Goal: Book appointment/travel/reservation

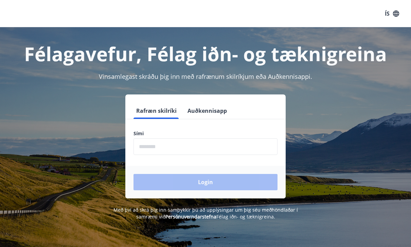
click at [228, 147] on input "phone" at bounding box center [205, 146] width 144 height 17
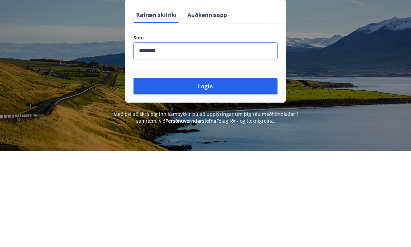
type input "********"
click at [228, 174] on button "Login" at bounding box center [205, 182] width 144 height 16
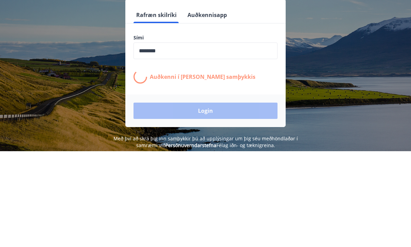
scroll to position [96, 0]
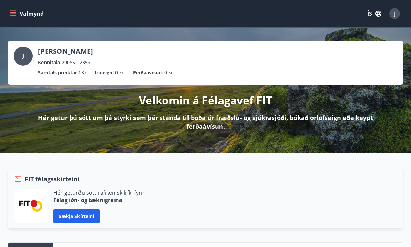
click at [17, 14] on button "Valmynd" at bounding box center [27, 13] width 38 height 12
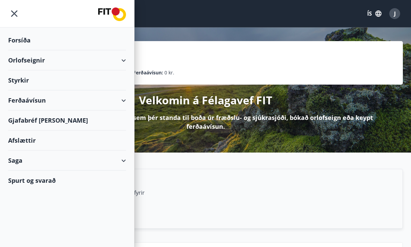
click at [127, 59] on icon at bounding box center [124, 60] width 8 height 8
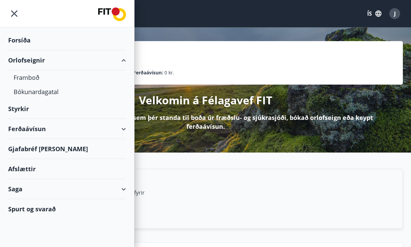
click at [34, 78] on div "Framboð" at bounding box center [67, 77] width 107 height 14
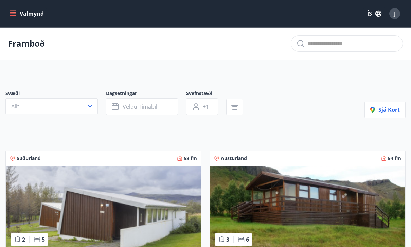
click at [160, 102] on button "Veldu tímabil" at bounding box center [142, 106] width 72 height 17
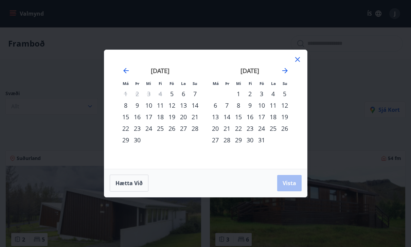
click at [174, 106] on div "12" at bounding box center [172, 106] width 12 height 12
click at [128, 118] on div "15" at bounding box center [126, 117] width 12 height 12
click at [291, 184] on span "Vista" at bounding box center [290, 182] width 14 height 7
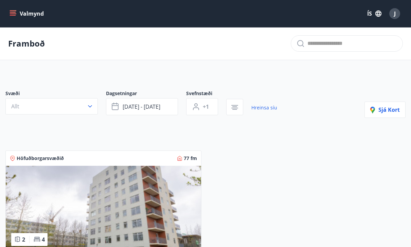
click at [92, 104] on icon "button" at bounding box center [90, 106] width 7 height 7
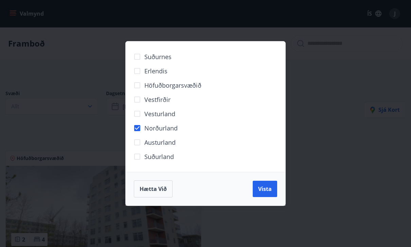
click at [262, 189] on span "Vista" at bounding box center [265, 188] width 14 height 7
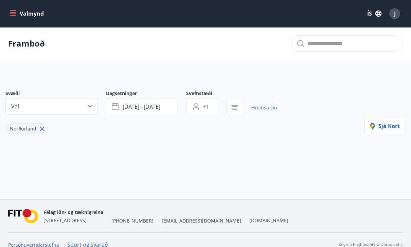
click at [17, 14] on button "Valmynd" at bounding box center [27, 13] width 38 height 12
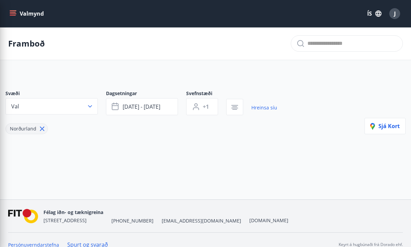
click at [202, 169] on div "Svæði Val Dagsetningar [DATE] - [DATE] Svefnstæði +1 Hreinsa síu Norðurland Sjá…" at bounding box center [205, 123] width 411 height 98
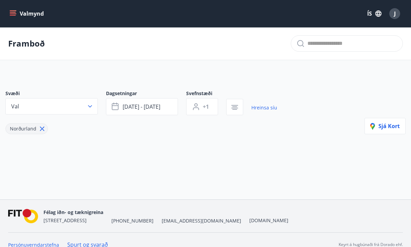
click at [160, 104] on span "[DATE] - [DATE]" at bounding box center [142, 106] width 38 height 7
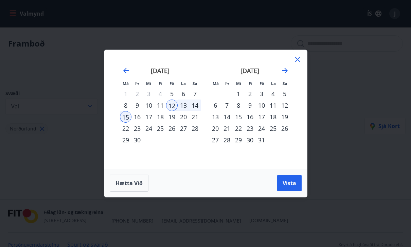
click at [288, 181] on span "Vista" at bounding box center [290, 182] width 14 height 7
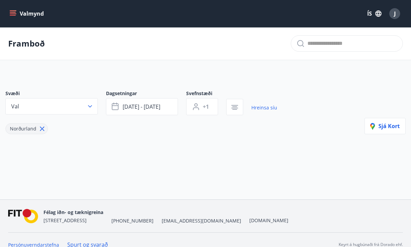
click at [16, 10] on button "Valmynd" at bounding box center [27, 13] width 38 height 12
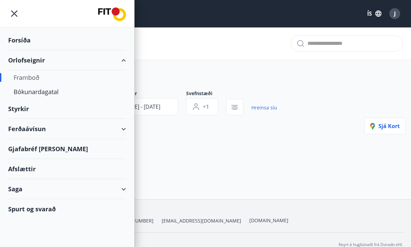
click at [33, 73] on div "Framboð" at bounding box center [67, 77] width 107 height 14
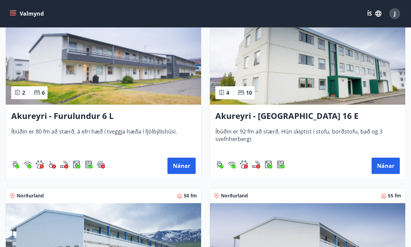
scroll to position [2724, 0]
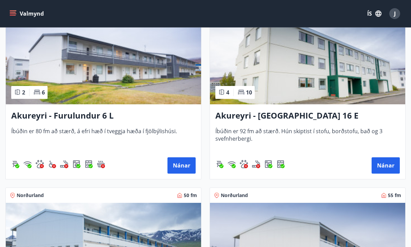
click at [389, 163] on button "Nánar" at bounding box center [386, 165] width 28 height 16
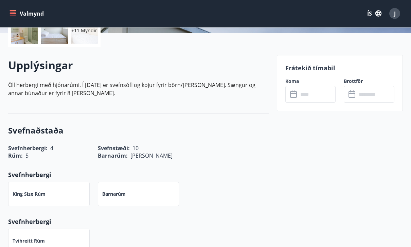
scroll to position [169, 0]
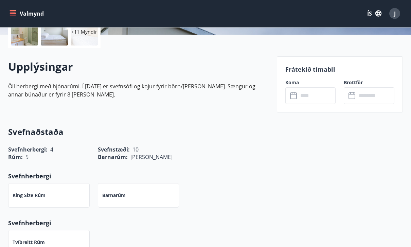
click at [320, 96] on input "text" at bounding box center [317, 96] width 38 height 17
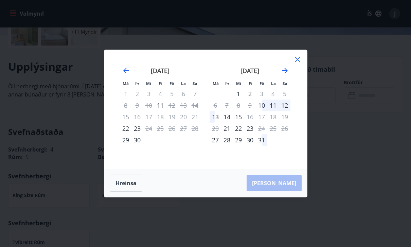
click at [298, 62] on icon at bounding box center [297, 59] width 5 height 5
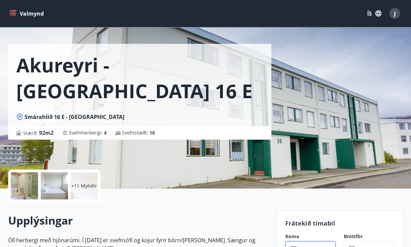
scroll to position [0, 0]
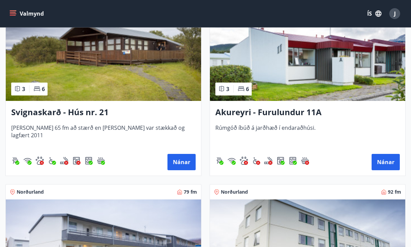
scroll to position [2543, 0]
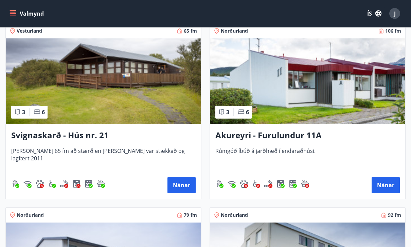
click at [387, 185] on button "Nánar" at bounding box center [386, 185] width 28 height 16
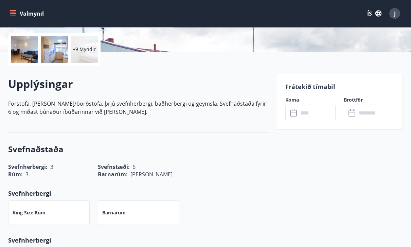
scroll to position [147, 0]
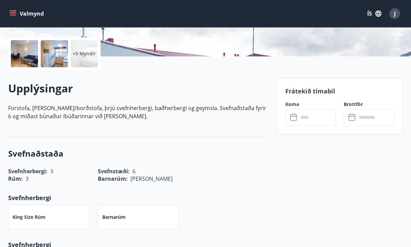
click at [308, 119] on input "text" at bounding box center [317, 117] width 38 height 17
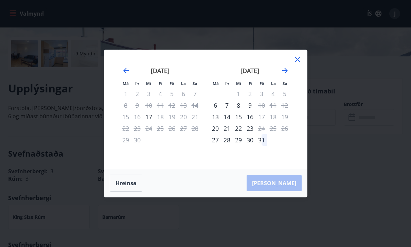
click at [296, 64] on icon at bounding box center [297, 59] width 8 height 8
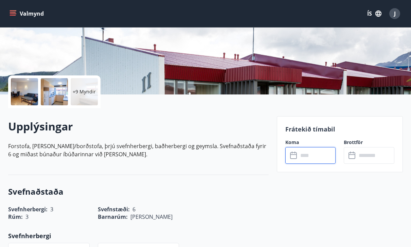
scroll to position [109, 0]
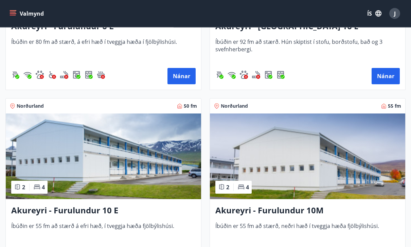
scroll to position [2813, 0]
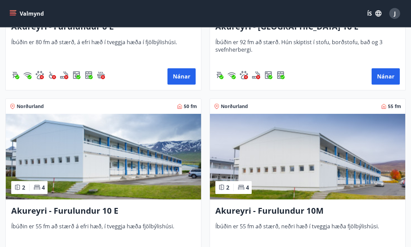
click at [335, 167] on img at bounding box center [307, 157] width 195 height 86
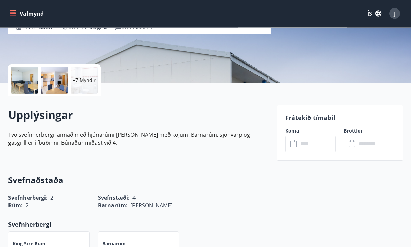
scroll to position [130, 0]
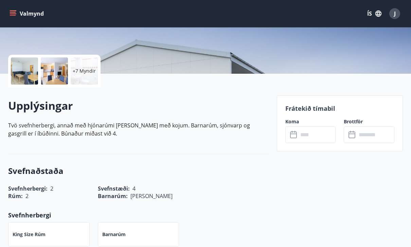
click at [318, 136] on input "text" at bounding box center [317, 134] width 38 height 17
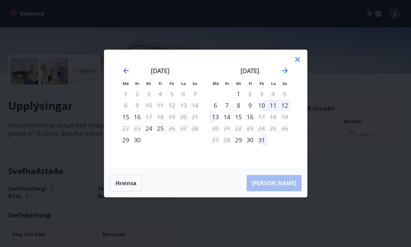
click at [296, 64] on icon at bounding box center [297, 59] width 8 height 8
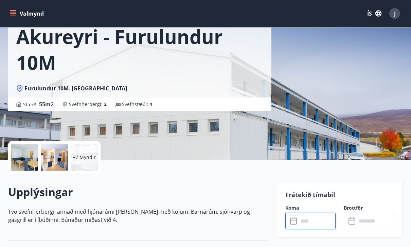
scroll to position [0, 0]
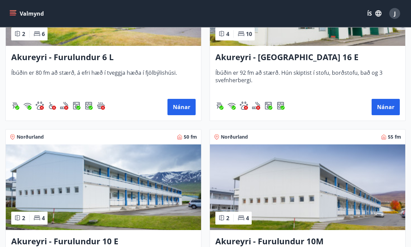
scroll to position [2760, 0]
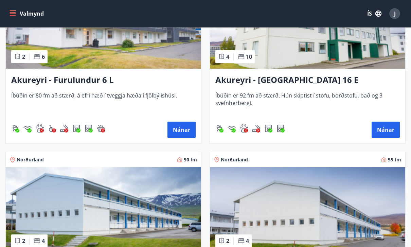
click at [331, 219] on img at bounding box center [307, 210] width 195 height 86
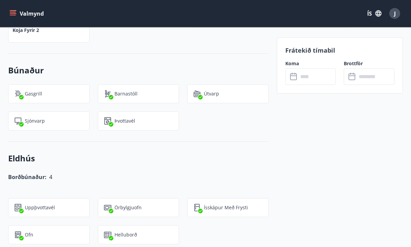
click at [313, 76] on input "text" at bounding box center [317, 76] width 38 height 17
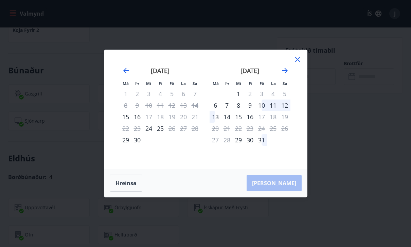
click at [301, 54] on div "Má Þr Mi Fi Fö La Su Má Þr Mi Fi Fö La Su [DATE] 1 2 3 4 5 6 7 8 9 10 11 12 13 …" at bounding box center [205, 109] width 203 height 119
click at [300, 59] on icon at bounding box center [297, 59] width 8 height 8
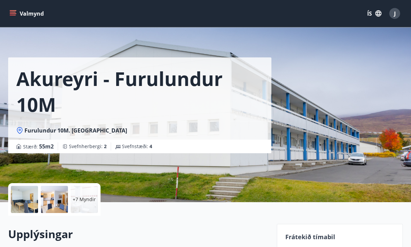
scroll to position [0, 0]
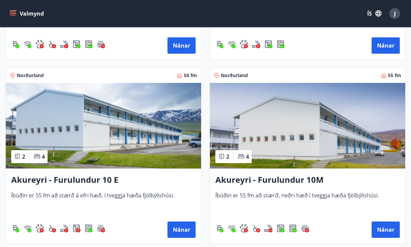
click at [136, 128] on img at bounding box center [103, 126] width 195 height 86
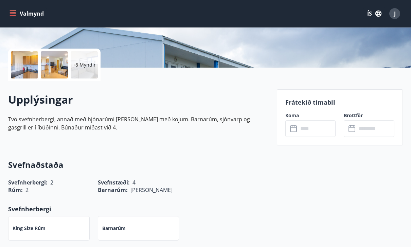
scroll to position [179, 0]
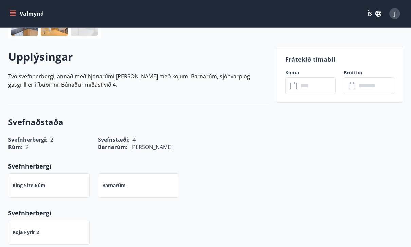
click at [313, 85] on input "text" at bounding box center [317, 85] width 38 height 17
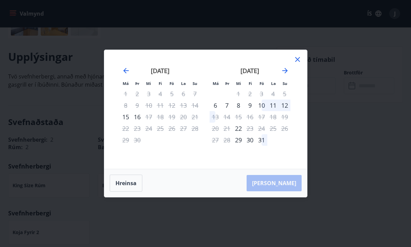
click at [292, 71] on div "[DATE] 1 2 3 4 5 6 7 8 9 10 11 12 13 14 15 16 17 18 19 20 21 22 23 24 25 26 27 …" at bounding box center [250, 113] width 90 height 111
click at [294, 64] on icon at bounding box center [297, 59] width 8 height 8
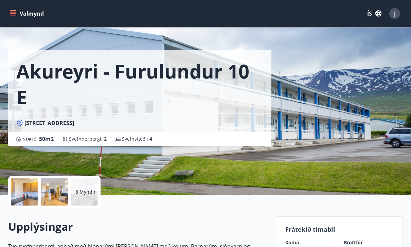
scroll to position [0, 0]
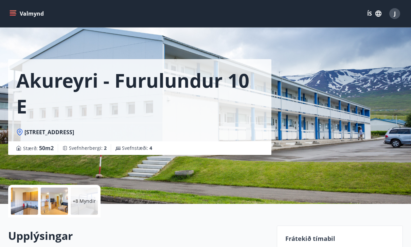
click at [395, 16] on span "J" at bounding box center [395, 13] width 2 height 7
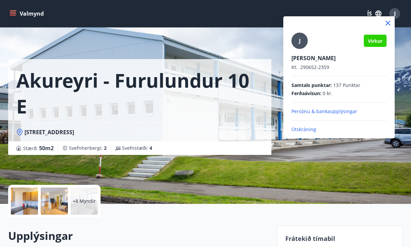
click at [313, 132] on p "Útskráning" at bounding box center [338, 129] width 95 height 7
